Goal: Information Seeking & Learning: Learn about a topic

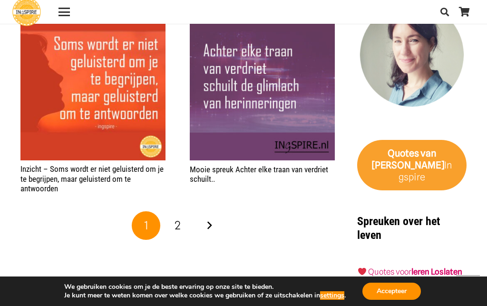
scroll to position [1424, 0]
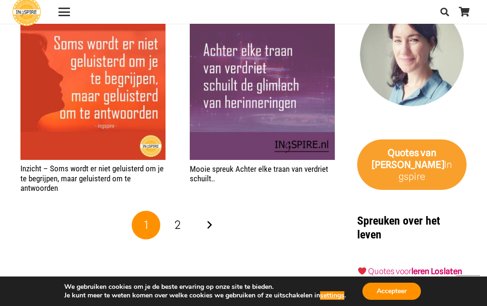
click at [209, 211] on link "Volgende" at bounding box center [209, 225] width 29 height 29
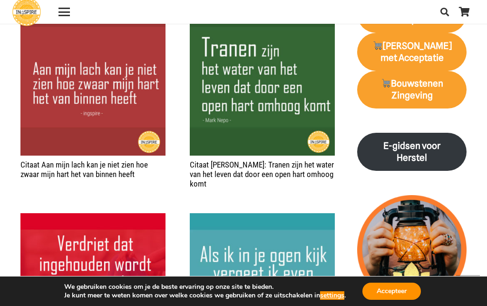
scroll to position [1027, 0]
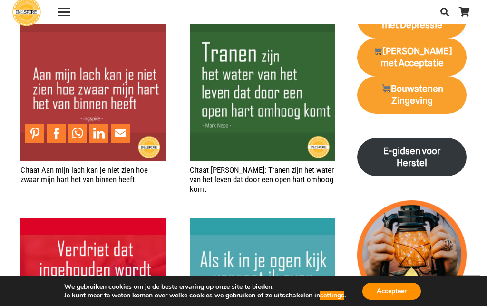
click at [99, 94] on img "Citaat Aan mijn lach kan je niet zien hoe zwaar mijn hart het van binnen heeft" at bounding box center [92, 88] width 145 height 145
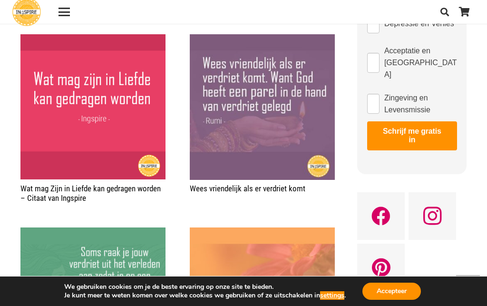
scroll to position [622, 0]
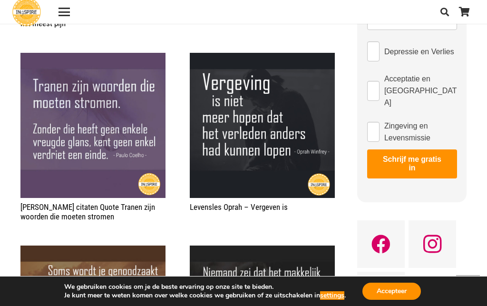
scroll to position [594, 0]
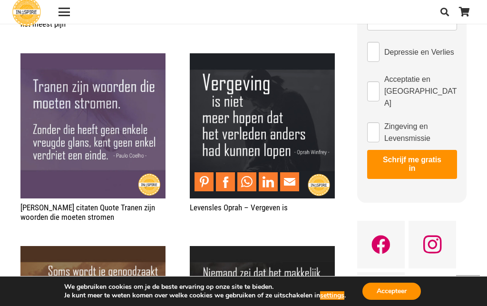
click at [268, 131] on img "Levensles Oprah – Vergeven is" at bounding box center [262, 125] width 145 height 145
click at [432, 221] on icon "Instagram" at bounding box center [432, 245] width 48 height 48
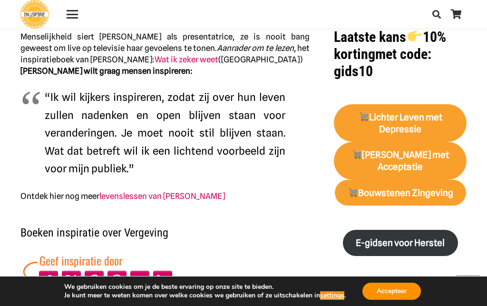
scroll to position [527, 0]
